Goal: Use online tool/utility: Utilize a website feature to perform a specific function

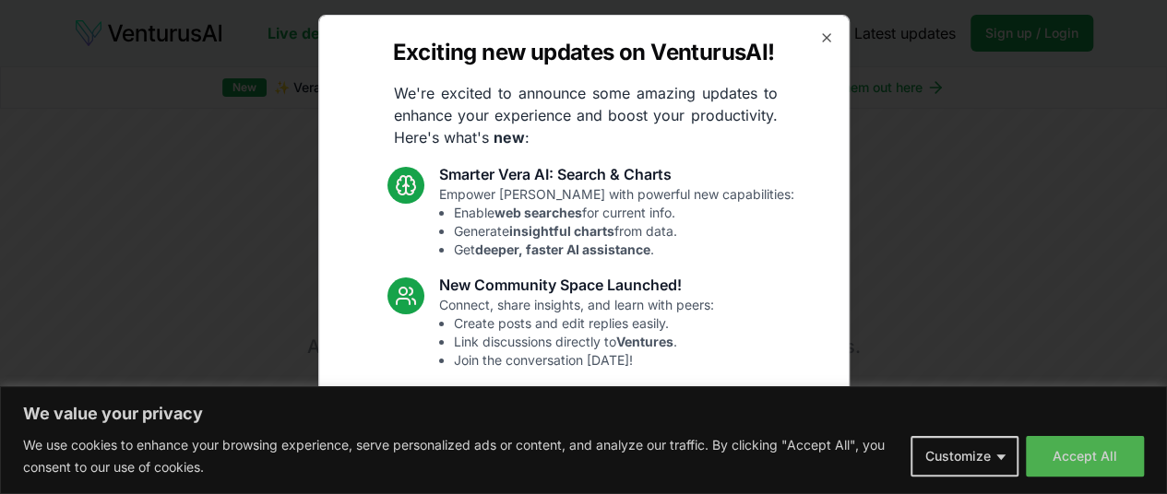
click at [811, 45] on div "Exciting new updates on VenturusAI! We're excited to announce some amazing upda…" at bounding box center [583, 247] width 531 height 465
click at [800, 45] on div "Exciting new updates on VenturusAI! We're excited to announce some amazing upda…" at bounding box center [583, 247] width 531 height 465
click at [819, 42] on icon "button" at bounding box center [826, 37] width 15 height 15
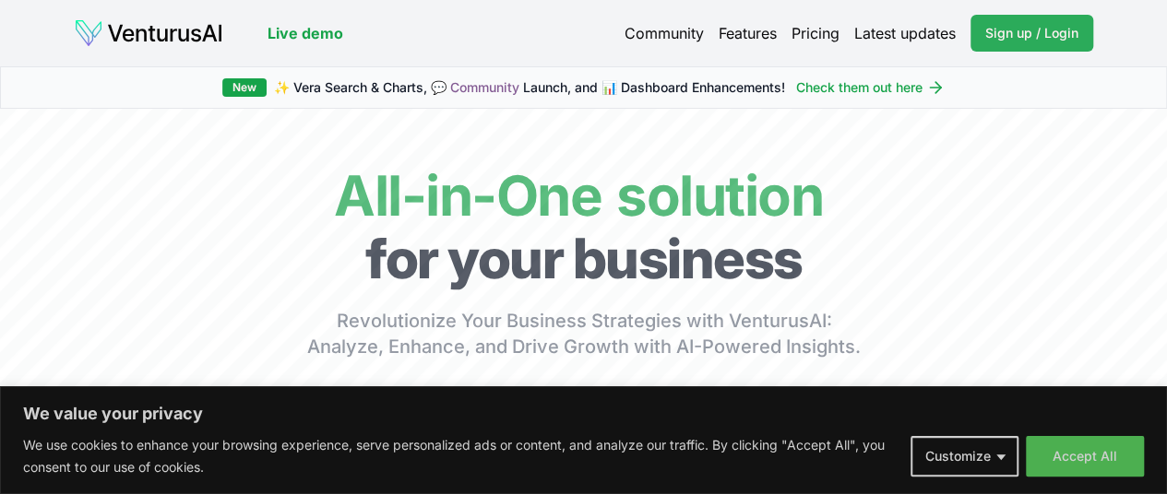
click at [943, 30] on span "Sign up / Login" at bounding box center [1031, 33] width 93 height 18
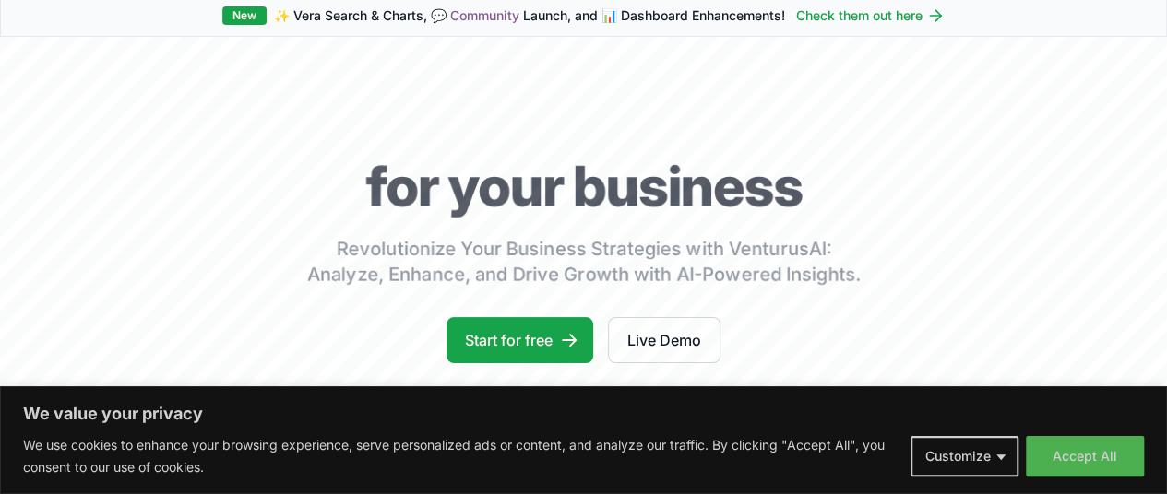
scroll to position [68, 0]
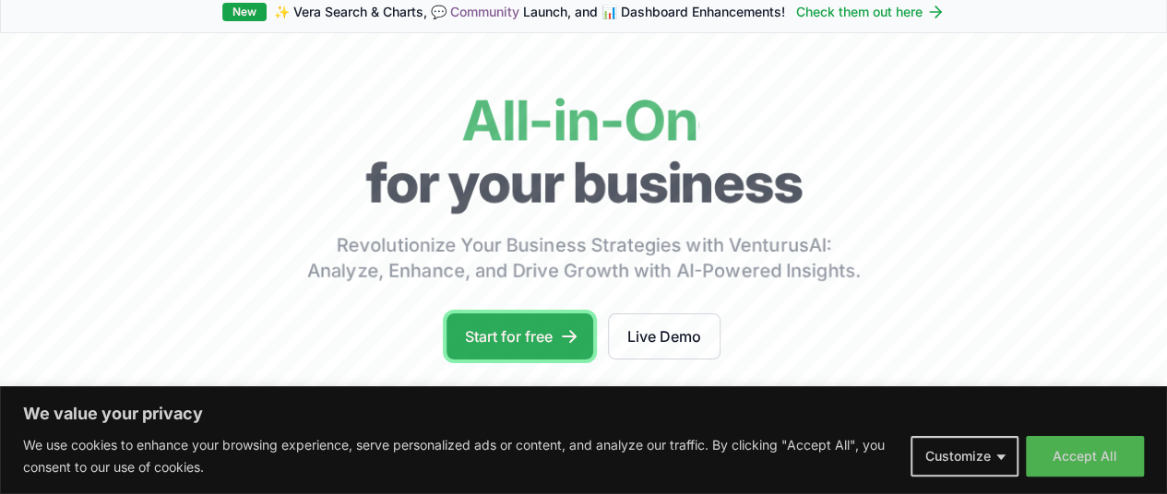
click at [548, 346] on link "Start for free" at bounding box center [519, 337] width 147 height 46
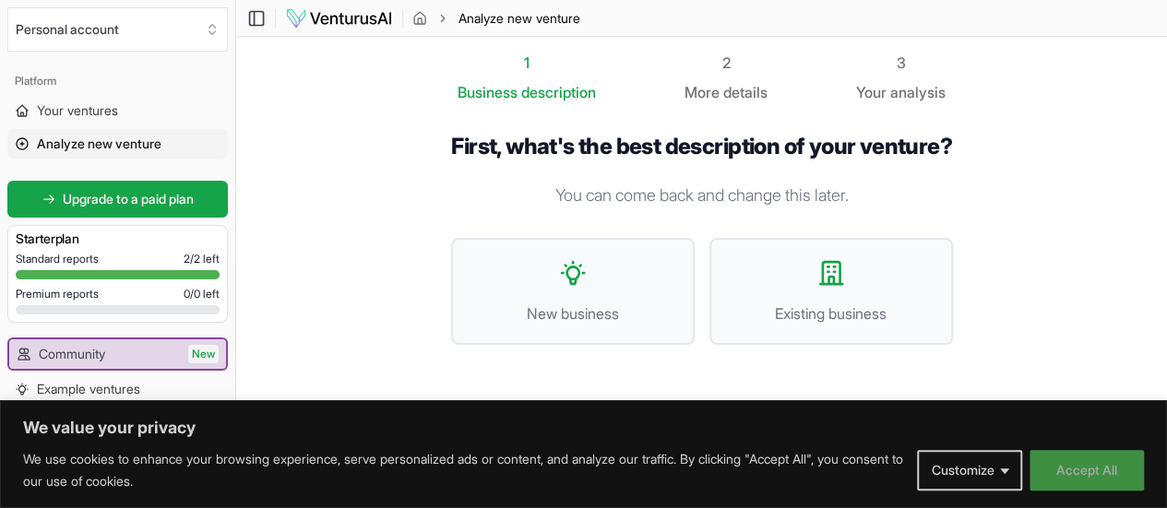
click at [1084, 465] on button "Accept All" at bounding box center [1086, 470] width 114 height 41
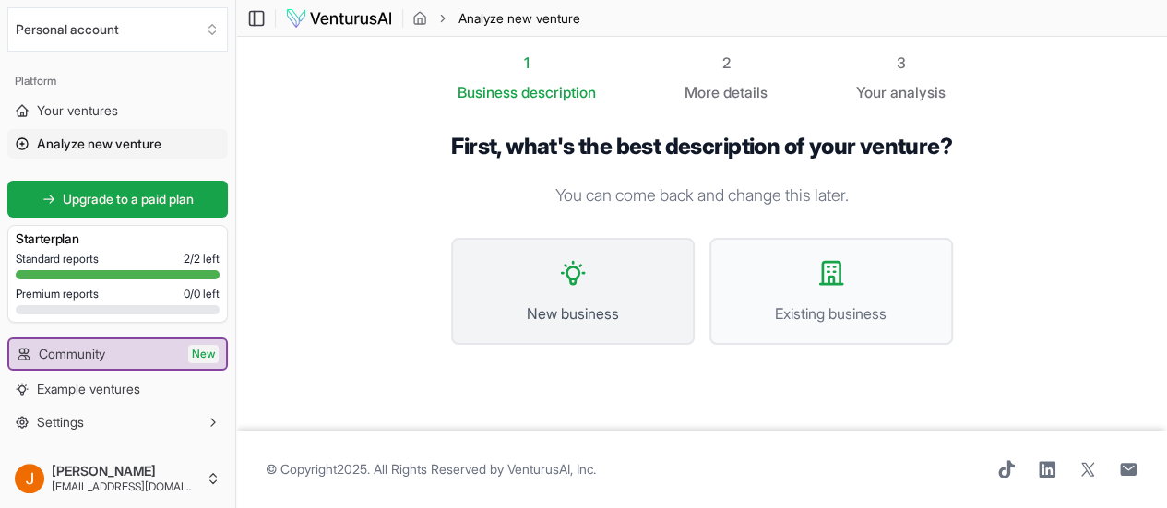
click at [613, 238] on button "New business" at bounding box center [572, 291] width 243 height 107
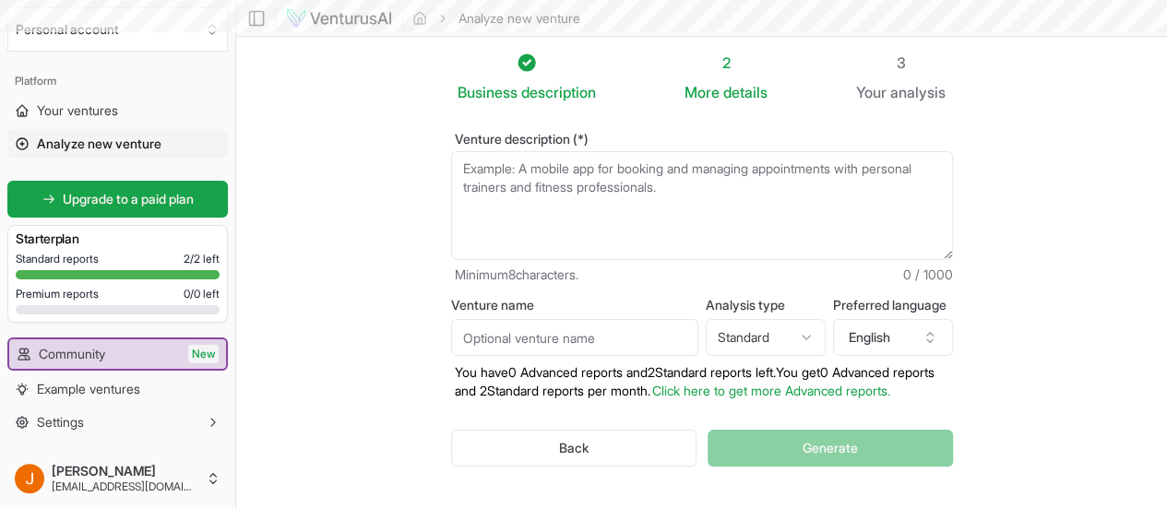
click at [617, 198] on textarea "Venture description (*)" at bounding box center [702, 205] width 502 height 109
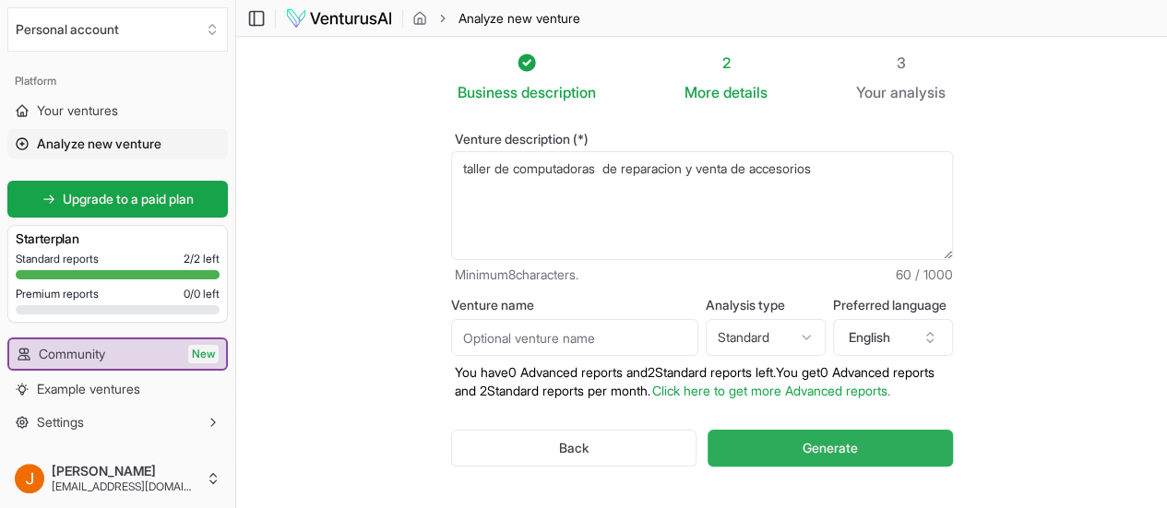
type textarea "taller de computadoras de reparacion y venta de accesorios"
click at [835, 434] on button "Generate" at bounding box center [829, 448] width 244 height 37
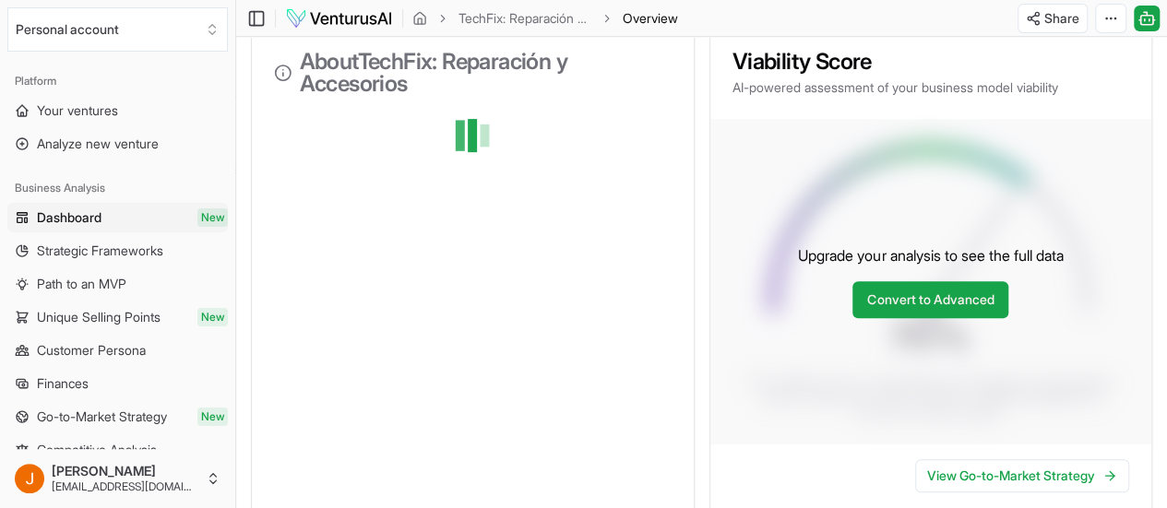
scroll to position [238, 0]
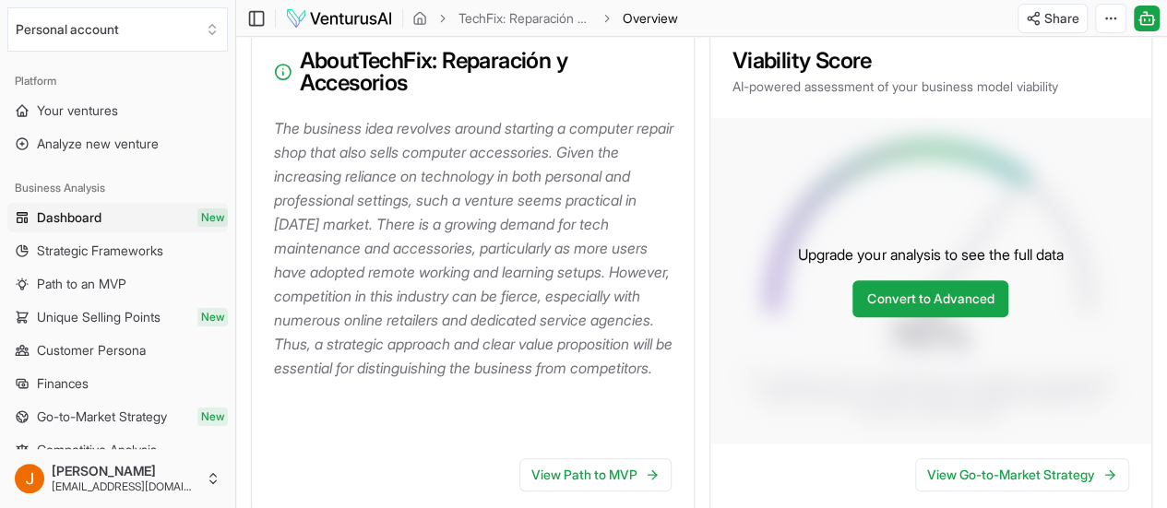
drag, startPoint x: 468, startPoint y: 404, endPoint x: 258, endPoint y: 150, distance: 329.4
click at [258, 150] on div "The business idea revolves around starting a computer repair shop that also sel…" at bounding box center [473, 279] width 442 height 327
click at [628, 427] on div "The business idea revolves around starting a computer repair shop that also sel…" at bounding box center [473, 279] width 442 height 327
click at [1024, 475] on link "View Go-to-Market Strategy" at bounding box center [1022, 474] width 214 height 33
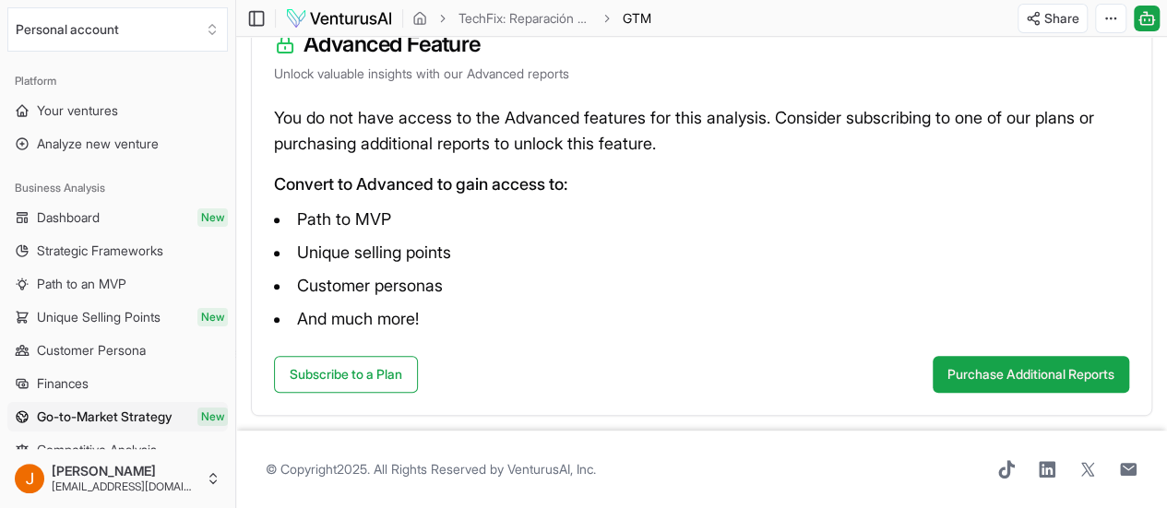
scroll to position [270, 0]
